Goal: Browse casually

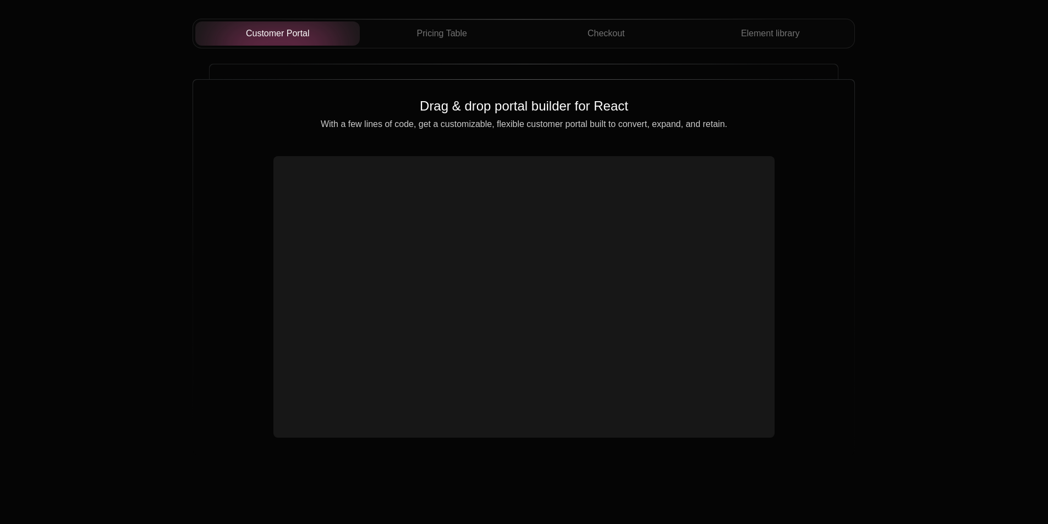
scroll to position [3795, 0]
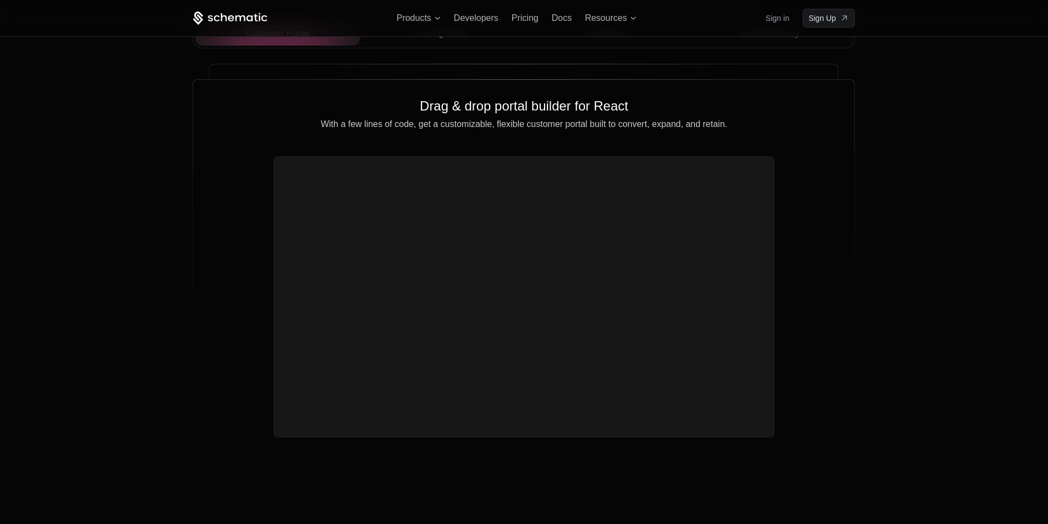
scroll to position [3945, 0]
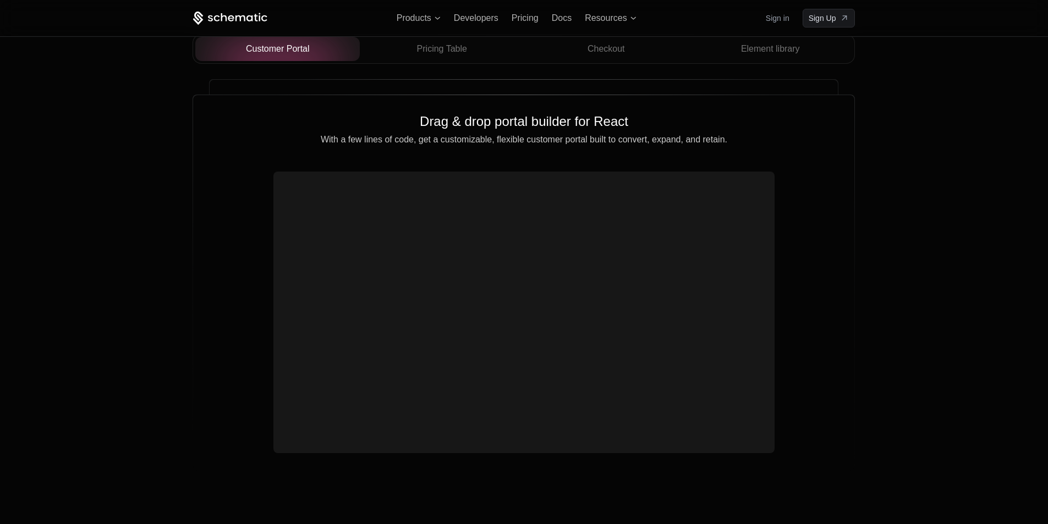
scroll to position [3945, 0]
